Goal: Navigation & Orientation: Find specific page/section

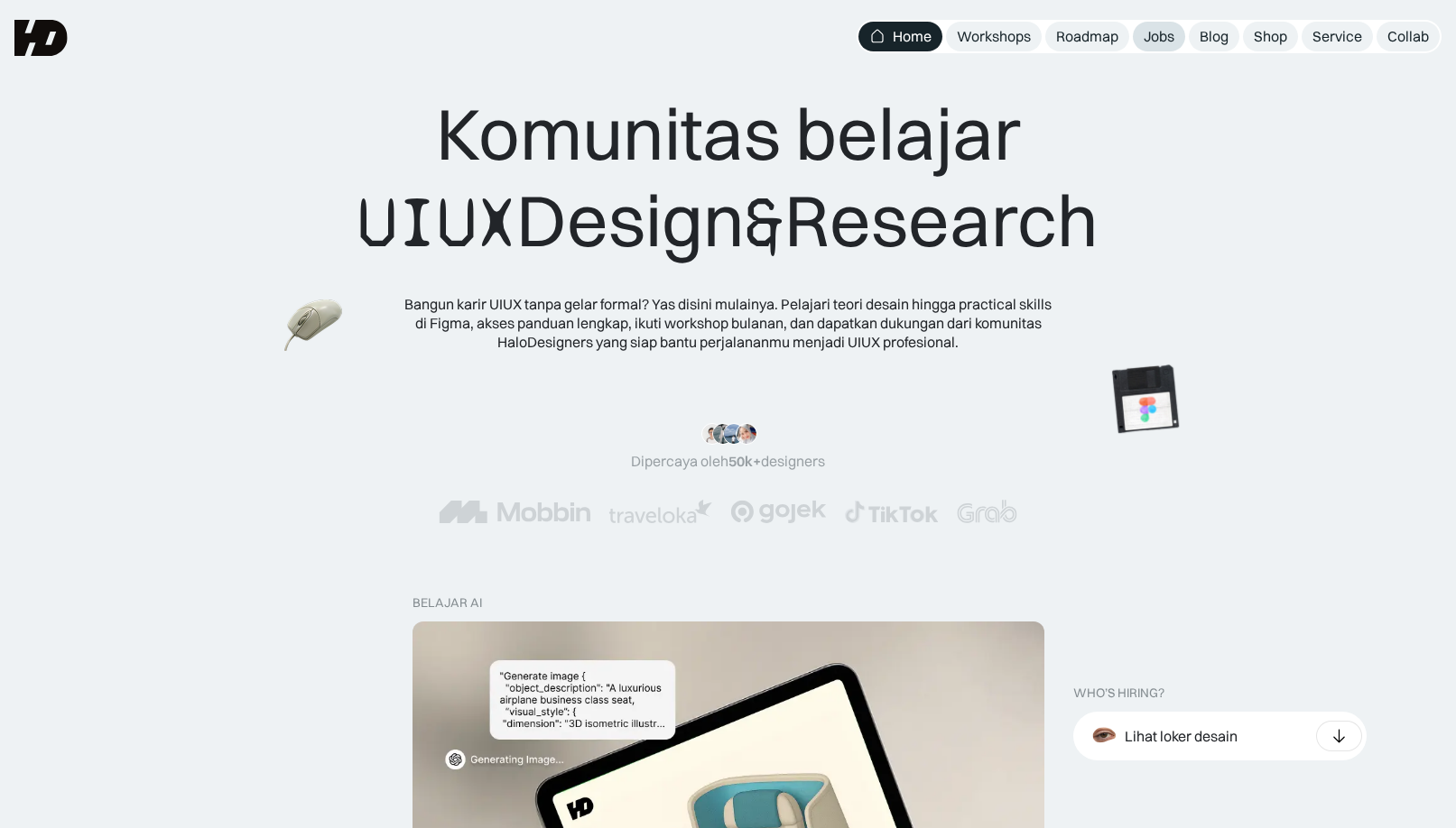
click at [1156, 33] on div "Jobs" at bounding box center [1158, 36] width 31 height 19
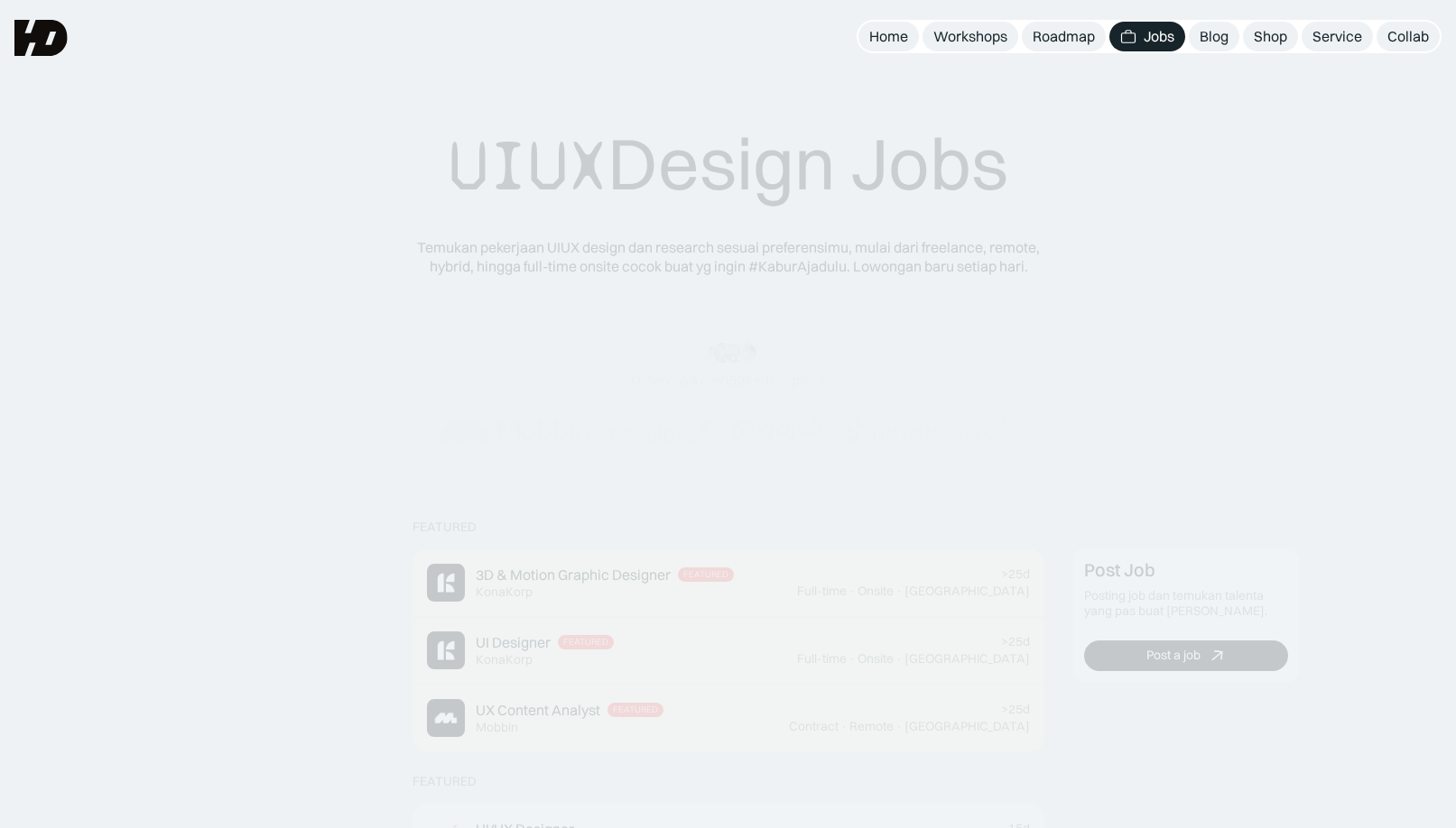
drag, startPoint x: 0, startPoint y: 0, endPoint x: 1156, endPoint y: 33, distance: 1156.5
click at [1156, 33] on div "Jobs" at bounding box center [1158, 36] width 31 height 19
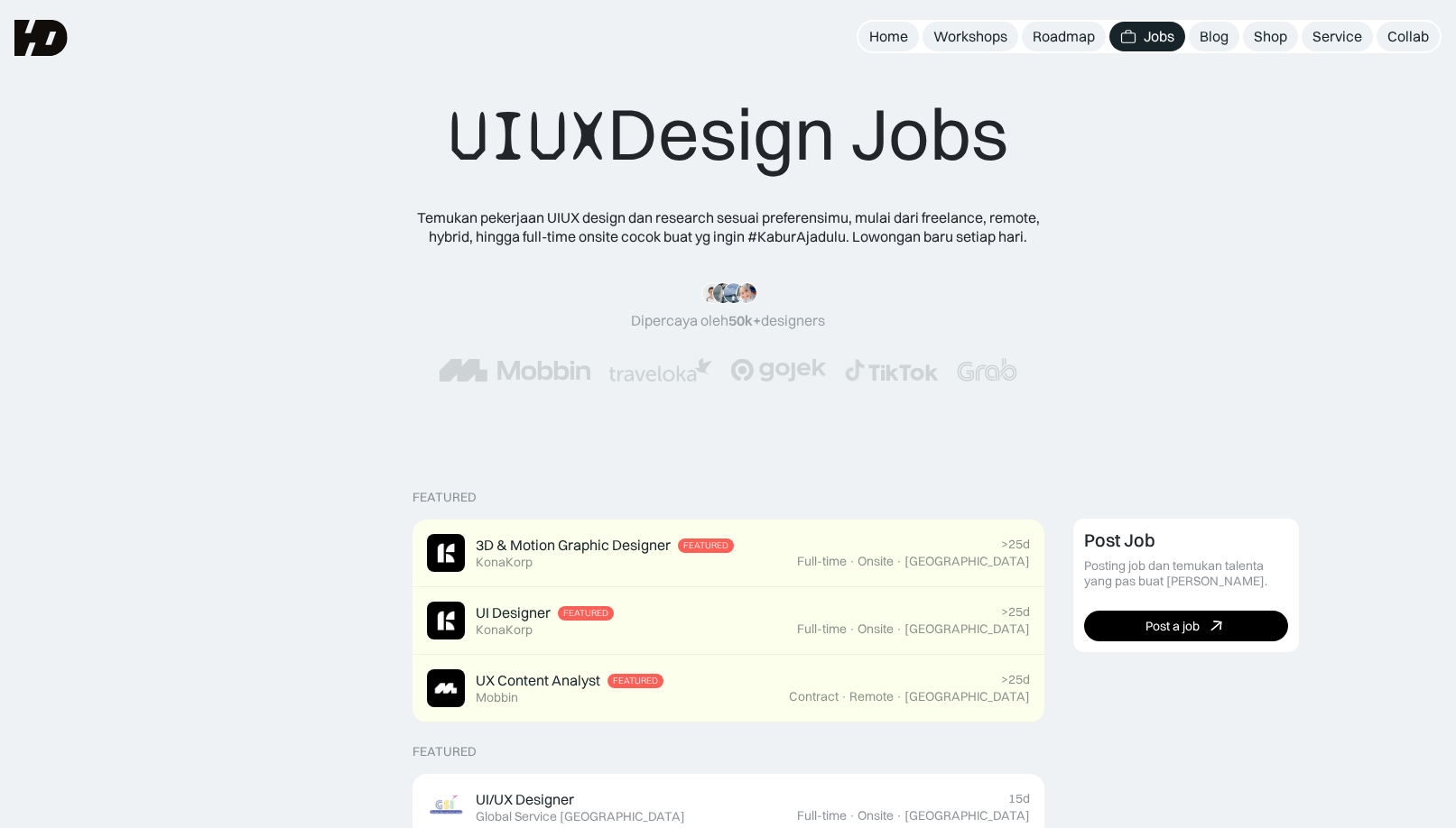
scroll to position [486, 0]
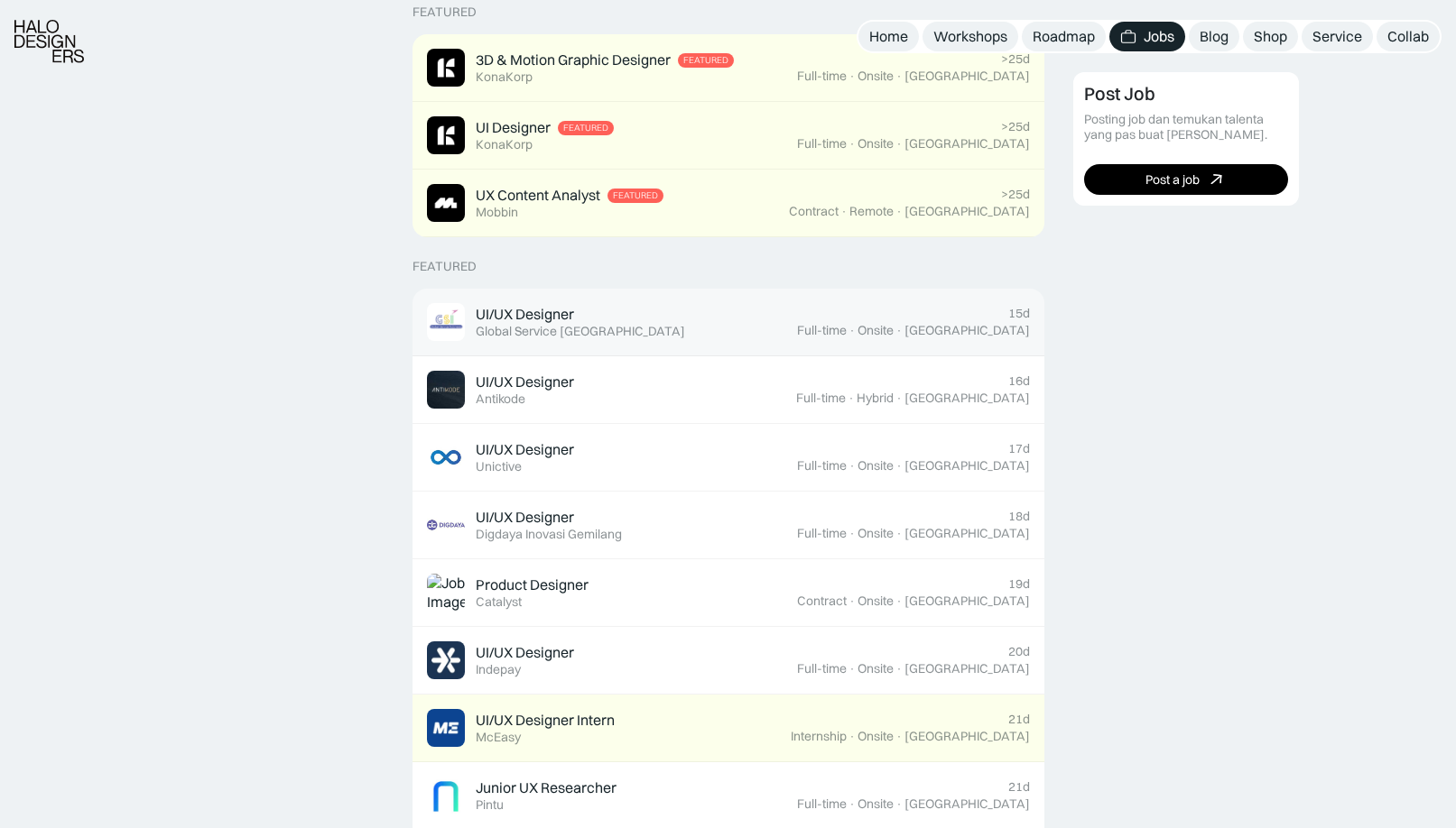
click at [611, 330] on div "Global Service [GEOGRAPHIC_DATA]" at bounding box center [580, 332] width 210 height 15
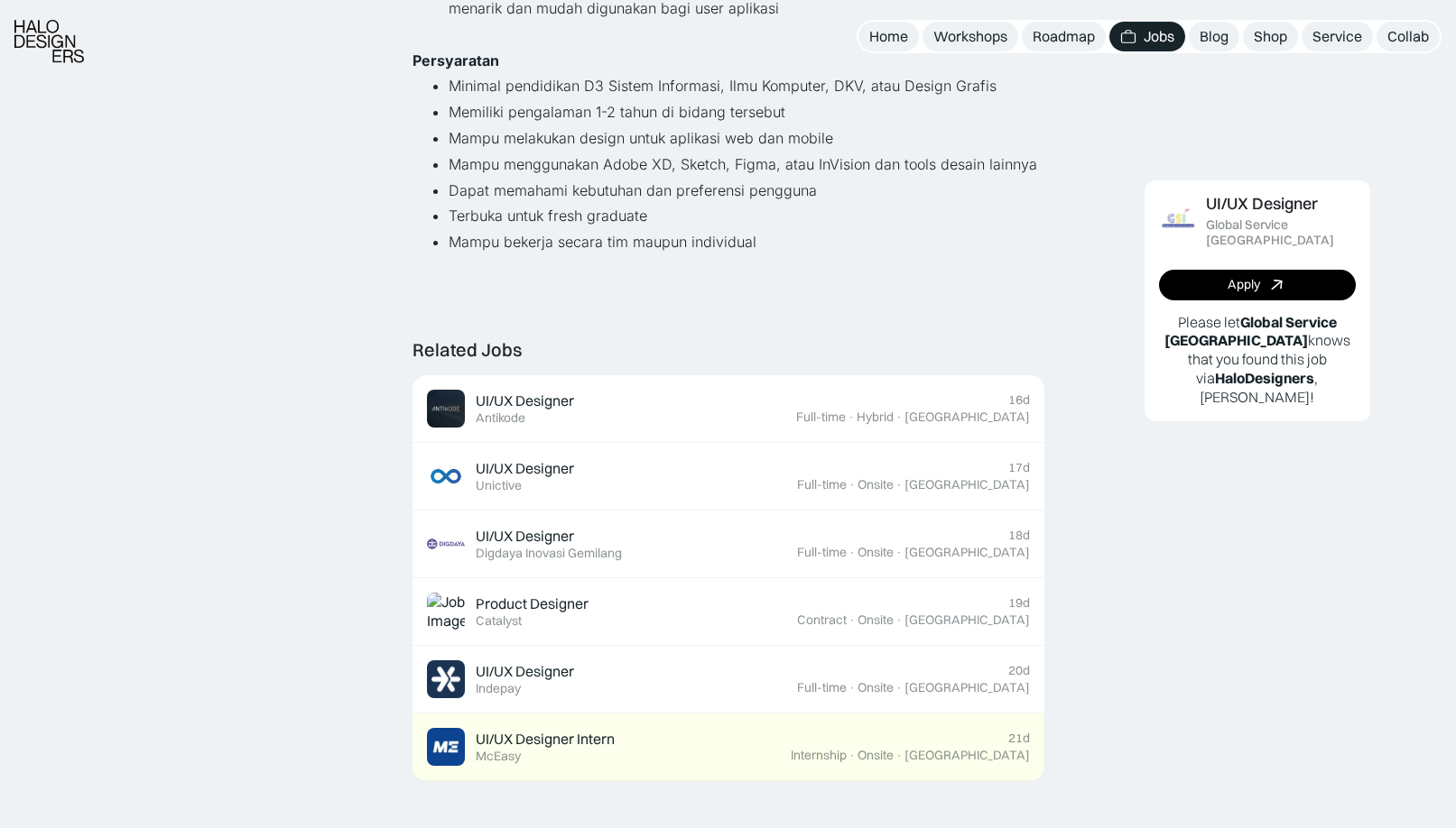
scroll to position [534, 0]
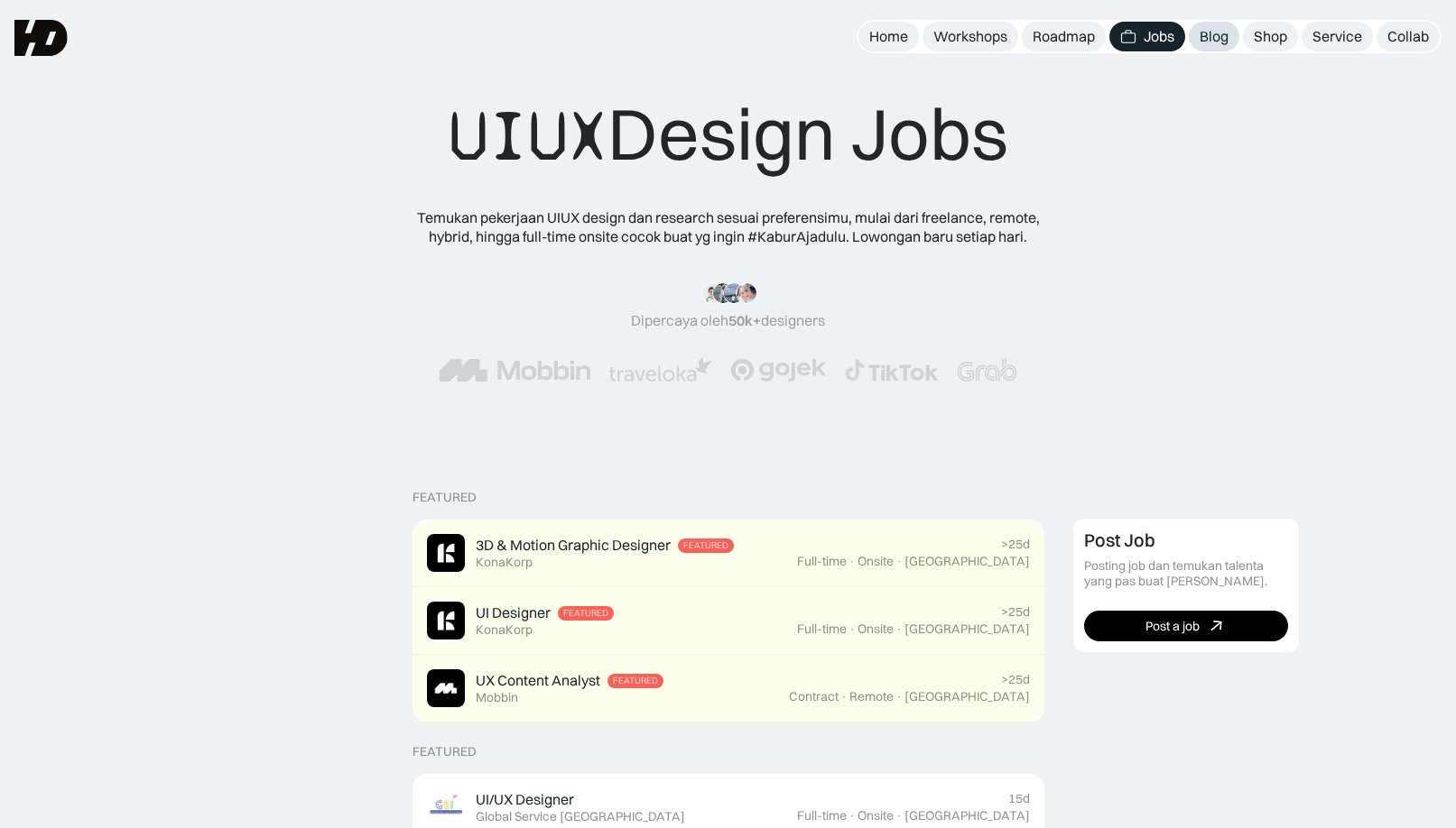
click at [1222, 45] on div "Blog" at bounding box center [1214, 36] width 29 height 19
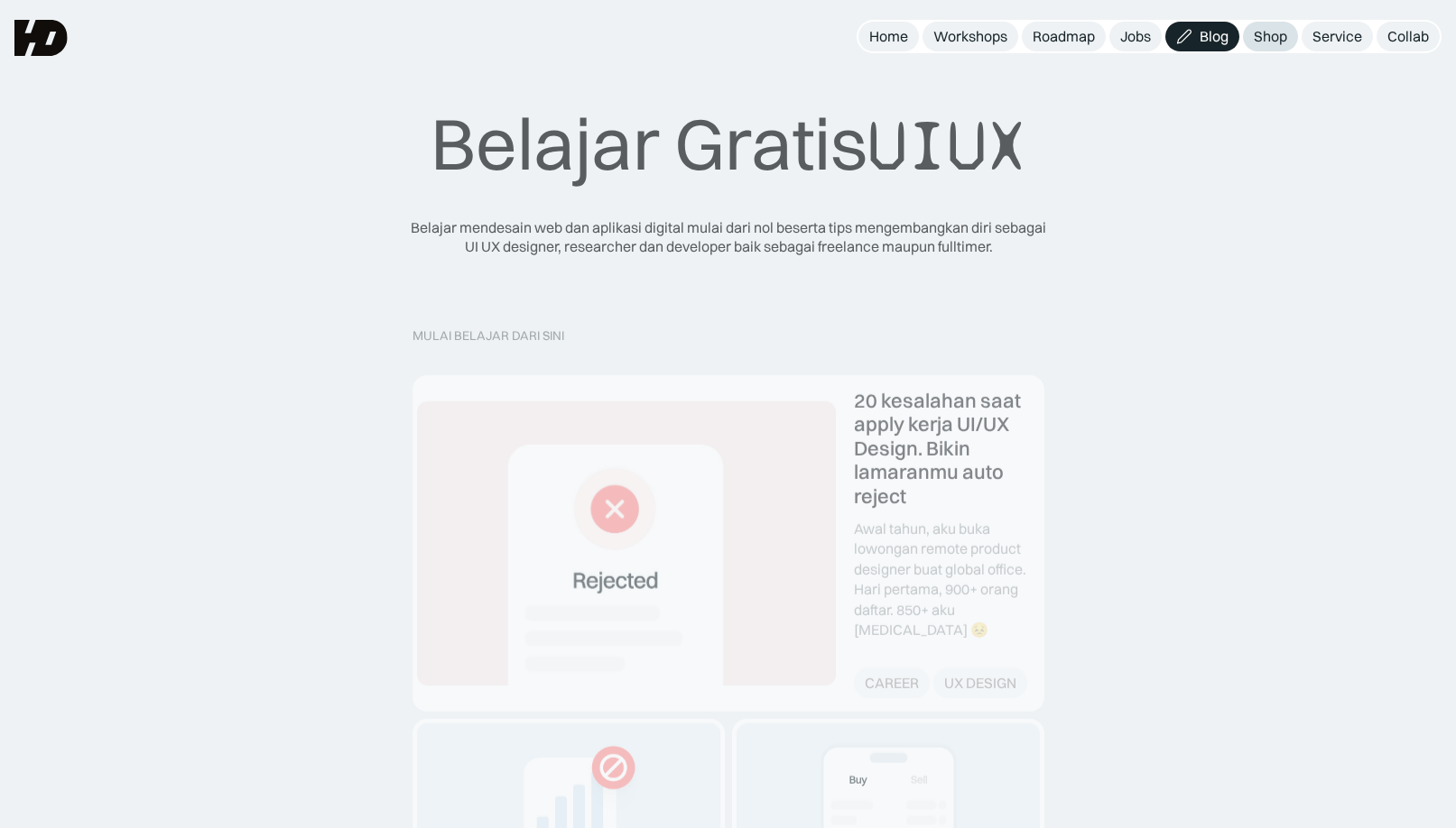
click at [1261, 32] on div "Shop" at bounding box center [1269, 36] width 33 height 19
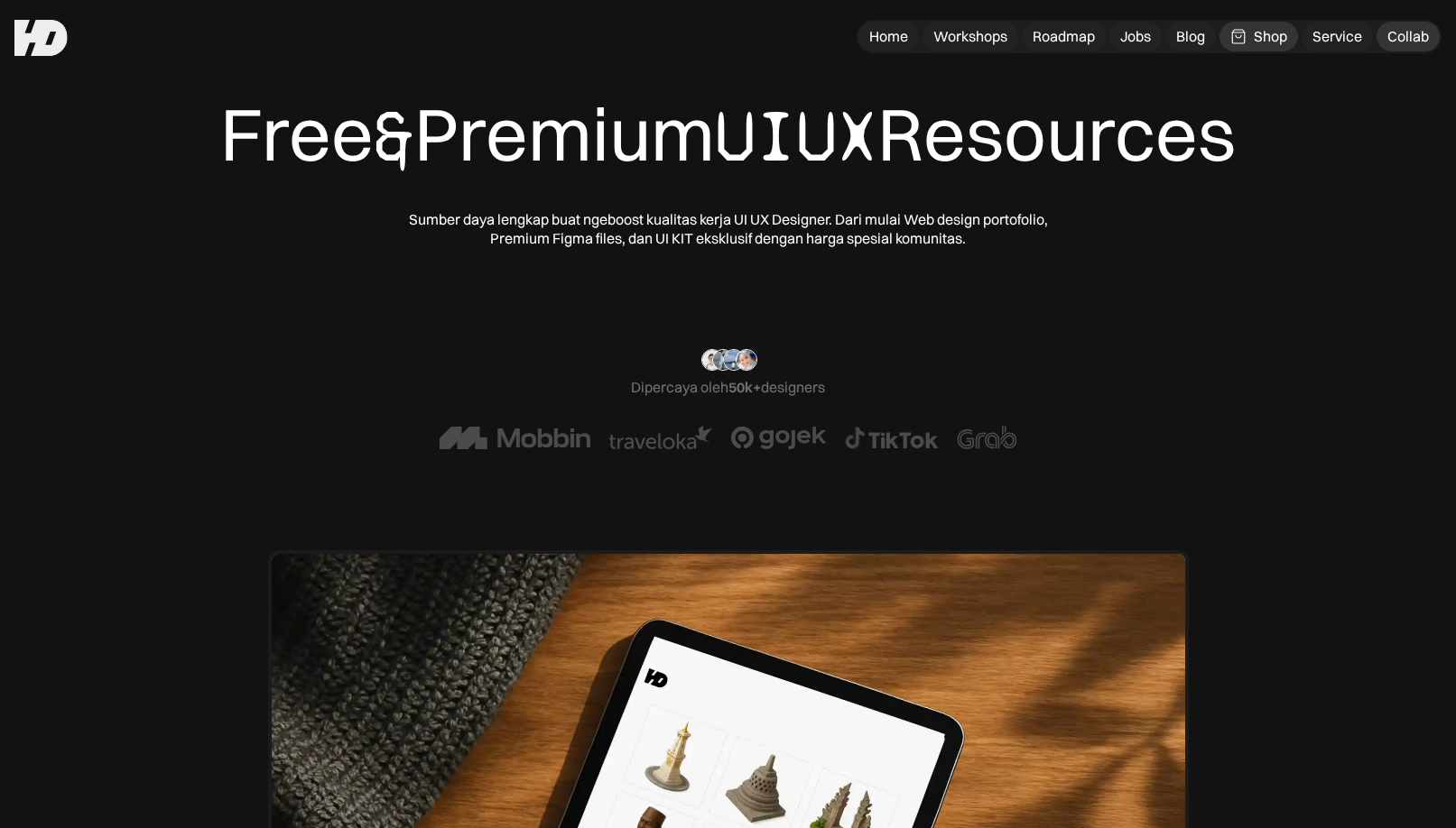
click at [1397, 32] on div "Collab" at bounding box center [1407, 36] width 41 height 19
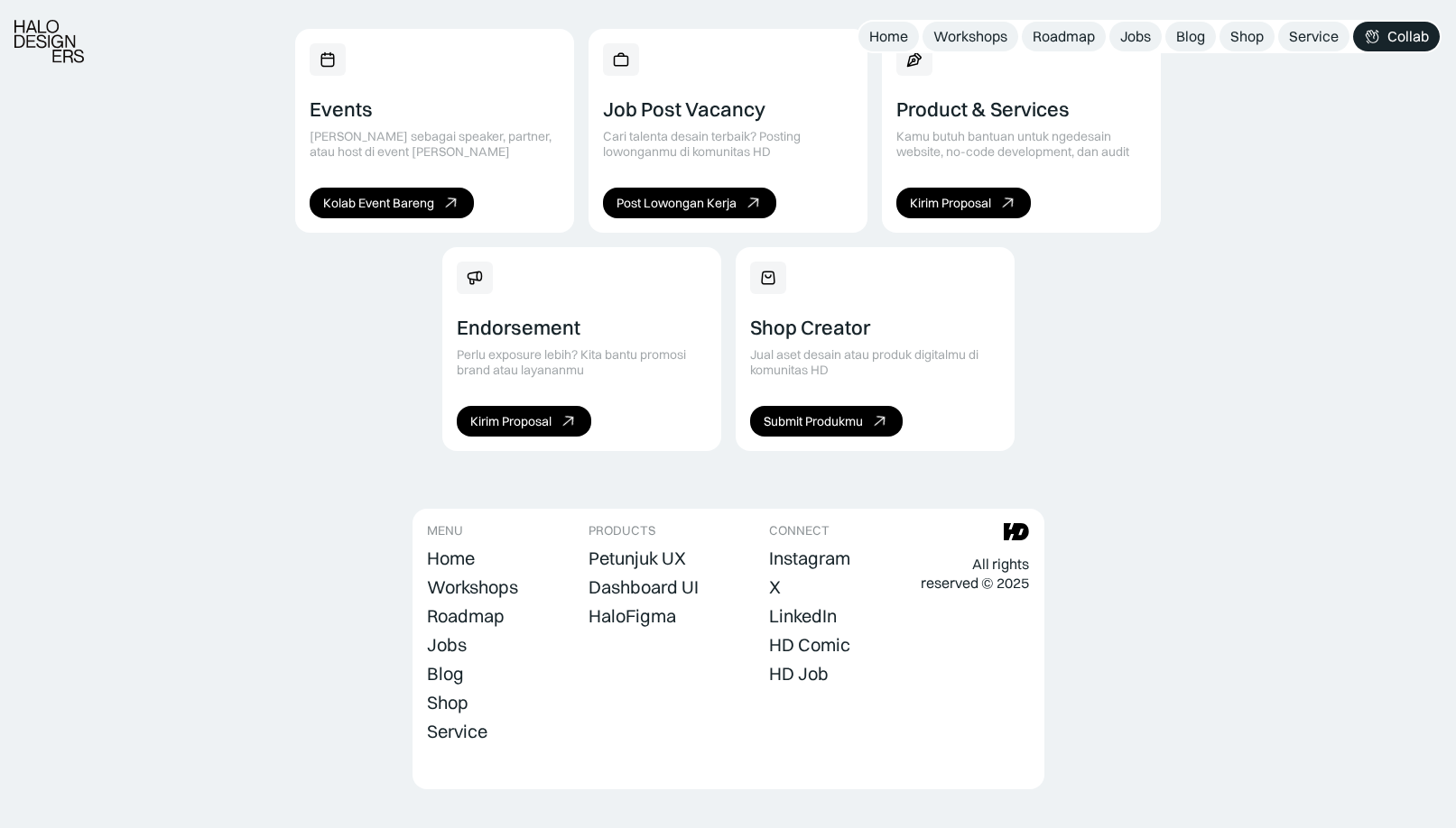
scroll to position [1235, 0]
